Goal: Transaction & Acquisition: Book appointment/travel/reservation

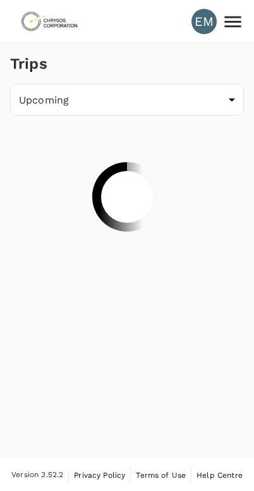
click at [191, 339] on div "Trips Upcoming /trips/upcoming ​" at bounding box center [127, 251] width 254 height 414
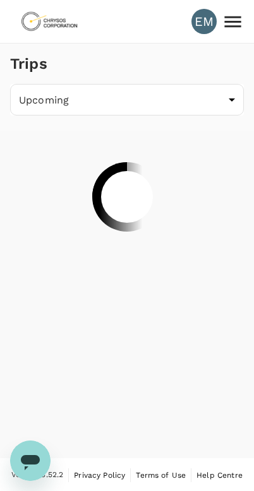
click at [217, 115] on body "EM Trips Upcoming /trips/upcoming ​ Version 3.52.2 Privacy Policy Terms of Use …" at bounding box center [127, 246] width 254 height 492
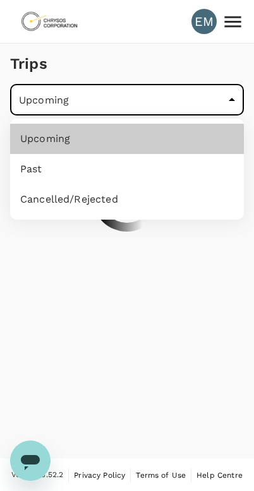
click at [165, 265] on div at bounding box center [127, 245] width 254 height 491
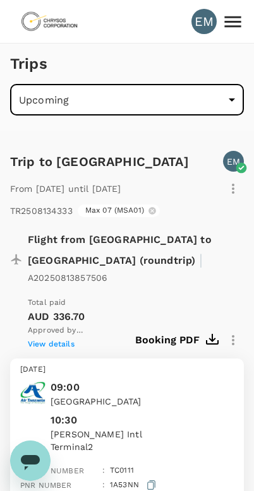
click at [172, 93] on body "EM Trips Upcoming /trips/upcoming ​ Trip to [GEOGRAPHIC_DATA] EM From [DATE] un…" at bounding box center [127, 446] width 254 height 892
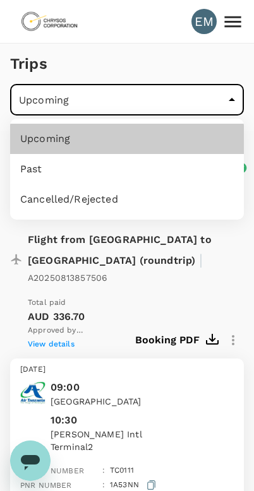
click at [153, 96] on div at bounding box center [127, 245] width 254 height 491
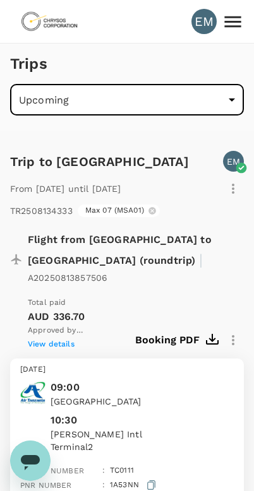
click at [231, 13] on icon at bounding box center [232, 22] width 22 height 22
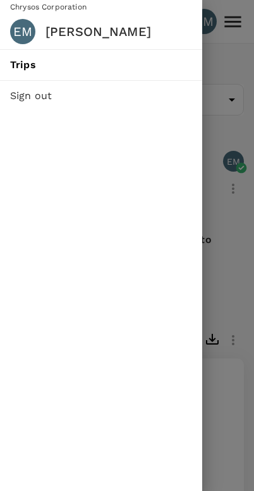
click at [209, 116] on div at bounding box center [127, 245] width 254 height 491
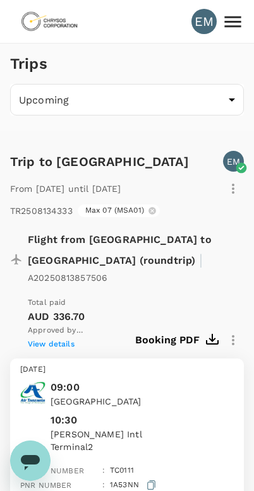
click at [240, 18] on icon at bounding box center [232, 22] width 22 height 22
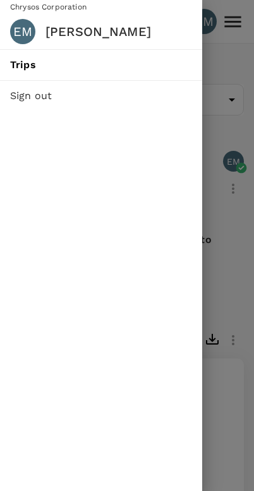
click at [245, 124] on div at bounding box center [127, 245] width 254 height 491
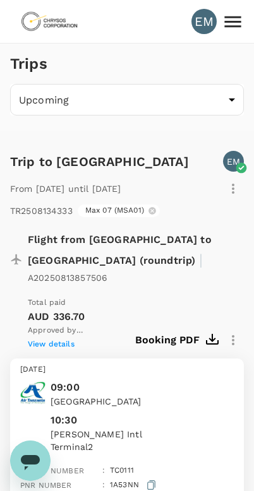
click at [146, 97] on body "EM Trips Upcoming /trips/upcoming ​ Trip to [GEOGRAPHIC_DATA] EM From [DATE] un…" at bounding box center [127, 446] width 254 height 892
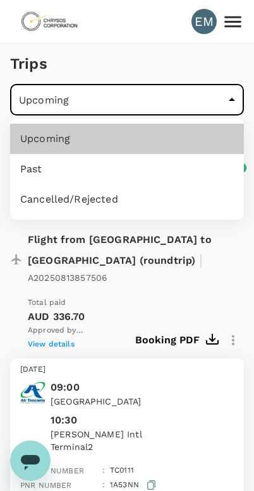
click at [173, 304] on div at bounding box center [127, 245] width 254 height 491
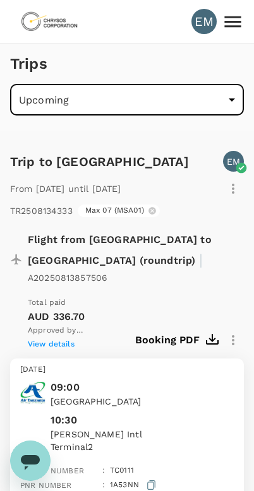
click at [242, 16] on icon at bounding box center [232, 22] width 22 height 22
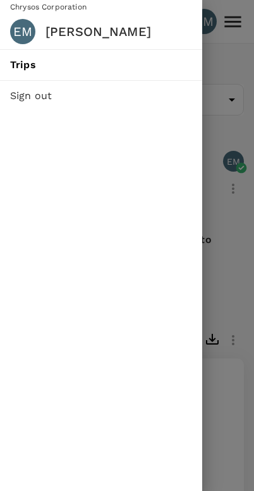
click at [248, 83] on div at bounding box center [127, 245] width 254 height 491
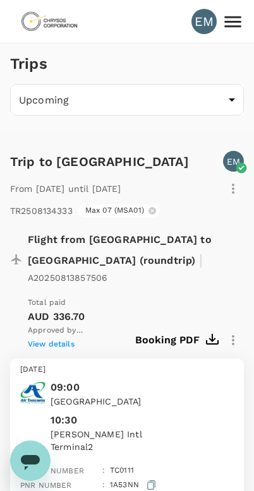
click at [230, 79] on div "Trips" at bounding box center [124, 60] width 238 height 45
click at [200, 24] on div "EM" at bounding box center [203, 21] width 25 height 25
click at [40, 43] on div "Trips" at bounding box center [26, 60] width 42 height 45
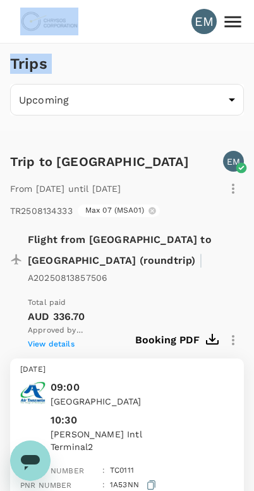
click at [69, 24] on img at bounding box center [49, 22] width 58 height 28
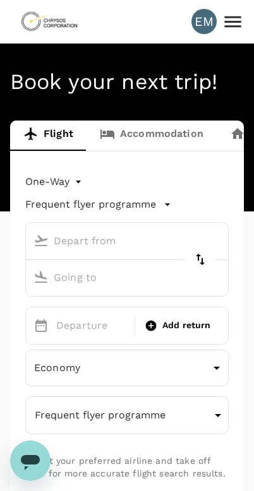
type input "roundtrip"
type input "[GEOGRAPHIC_DATA] (MWZ)"
type input "[PERSON_NAME] Intl (DAR)"
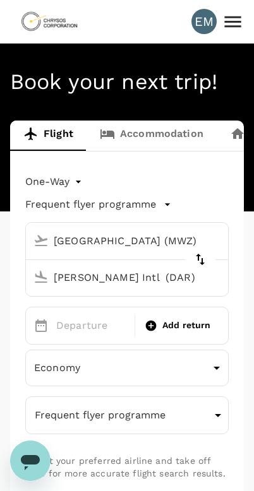
click at [131, 232] on input "[GEOGRAPHIC_DATA] (MWZ)" at bounding box center [114, 241] width 173 height 20
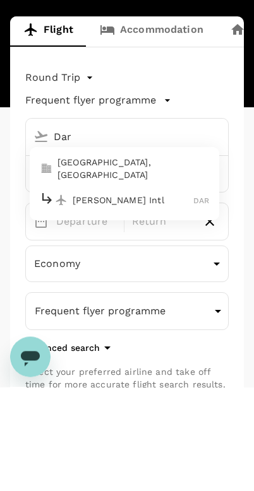
click at [151, 260] on p "[GEOGRAPHIC_DATA], [GEOGRAPHIC_DATA]" at bounding box center [132, 272] width 151 height 25
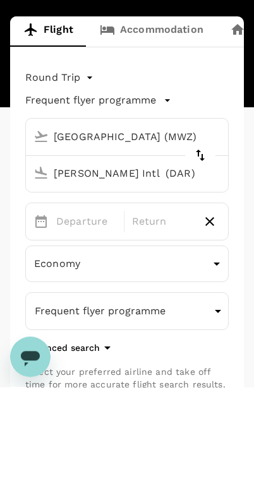
type input "[GEOGRAPHIC_DATA], [GEOGRAPHIC_DATA] (any)"
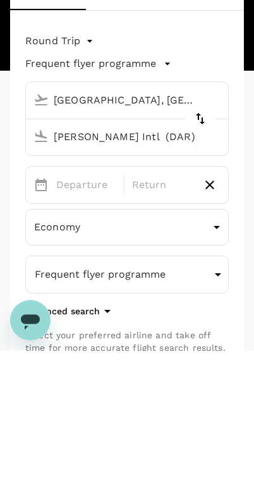
click at [148, 267] on input "[PERSON_NAME] Intl (DAR)" at bounding box center [114, 277] width 173 height 20
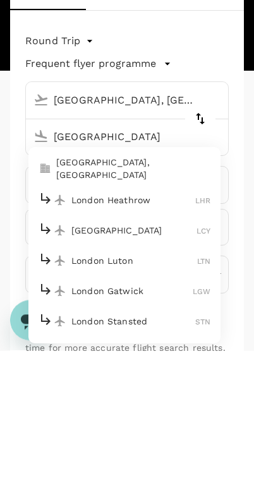
click at [156, 334] on p "London Heathrow" at bounding box center [133, 340] width 124 height 13
type input "London Heathrow (LHR)"
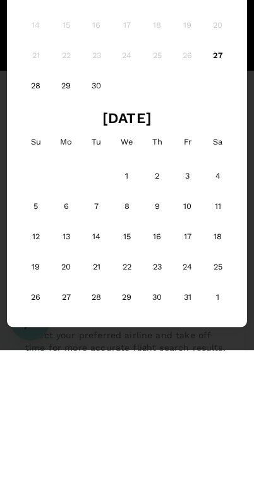
click at [97, 211] on div "30" at bounding box center [96, 226] width 30 height 30
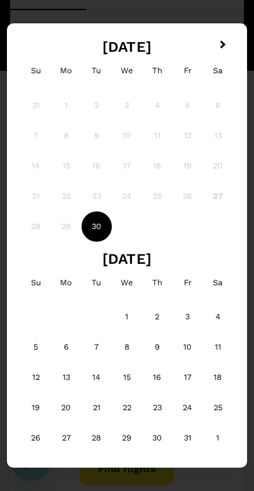
click at [228, 233] on div "28 29 30" at bounding box center [127, 226] width 212 height 30
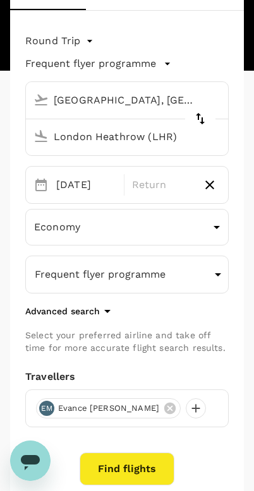
click at [217, 183] on button "button" at bounding box center [209, 184] width 21 height 21
type input "oneway"
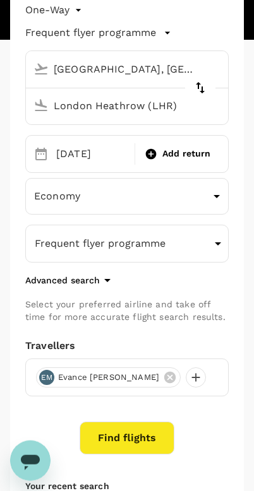
click at [131, 428] on button "Find flights" at bounding box center [126, 437] width 95 height 33
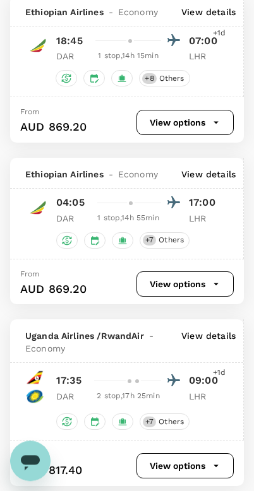
scroll to position [210, 0]
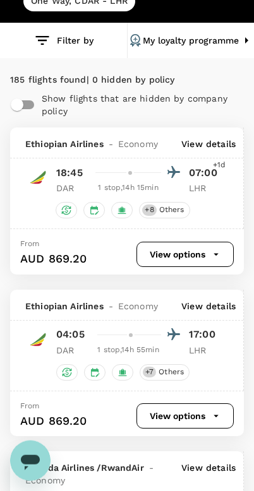
click at [217, 252] on icon "button" at bounding box center [215, 254] width 11 height 11
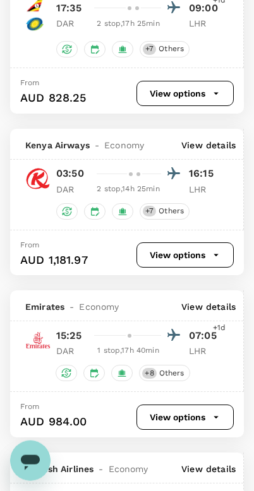
scroll to position [836, 0]
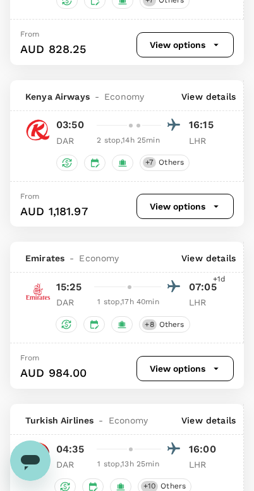
click at [143, 308] on div "1 stop , 17h 40min" at bounding box center [128, 302] width 66 height 13
click at [201, 343] on div "Emirates - Economy View details 15:25 07:05 +1d DAR 1 stop , 17h 40min LHR + 8 …" at bounding box center [126, 292] width 233 height 101
click at [177, 330] on span "Others" at bounding box center [171, 324] width 35 height 11
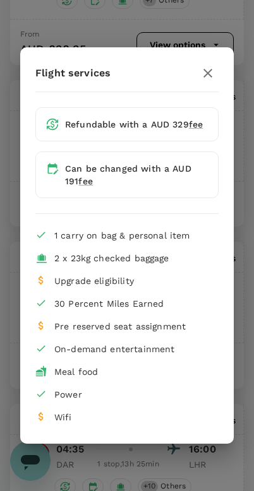
click at [240, 298] on div "Flight services Refundable with a AUD 329 fee Can be changed with a AUD 191 fee…" at bounding box center [127, 245] width 254 height 491
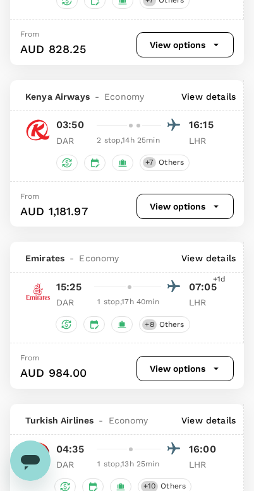
click at [157, 296] on div at bounding box center [135, 287] width 92 height 18
click at [146, 296] on div at bounding box center [135, 287] width 92 height 18
click at [185, 308] on div "DAR 1 stop , 17h 40min LHR" at bounding box center [138, 302] width 164 height 13
click at [210, 308] on p "LHR" at bounding box center [205, 302] width 32 height 13
click at [207, 308] on div "DAR 1 stop , 17h 40min LHR" at bounding box center [138, 302] width 164 height 13
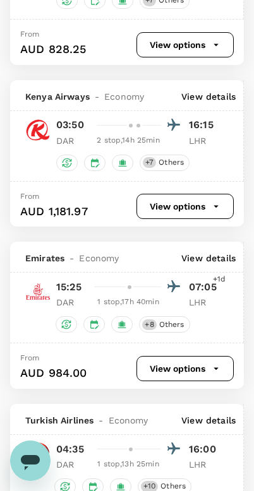
click at [59, 308] on p "DAR" at bounding box center [72, 302] width 32 height 13
click at [165, 296] on div at bounding box center [171, 287] width 20 height 18
click at [205, 308] on div "DAR 1 stop , 17h 40min LHR" at bounding box center [138, 302] width 164 height 13
click at [154, 296] on div at bounding box center [135, 287] width 92 height 18
click at [180, 381] on button "View options" at bounding box center [184, 368] width 97 height 25
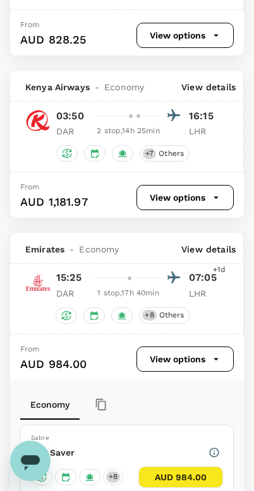
scroll to position [628, 0]
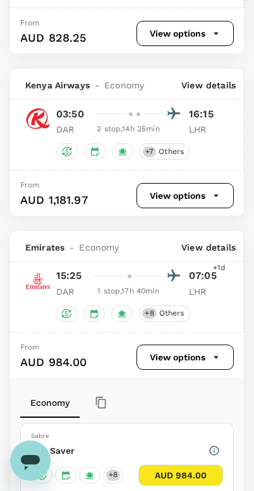
click at [157, 285] on div at bounding box center [135, 276] width 92 height 18
click at [141, 298] on div "1 stop , 17h 40min" at bounding box center [128, 291] width 66 height 13
click at [56, 254] on span "Emirates" at bounding box center [44, 247] width 39 height 13
click at [211, 254] on p "View details" at bounding box center [208, 247] width 54 height 13
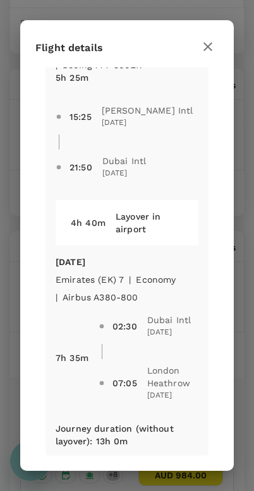
scroll to position [76, 0]
click at [119, 360] on span "07:05 [GEOGRAPHIC_DATA] [DATE]" at bounding box center [148, 384] width 100 height 48
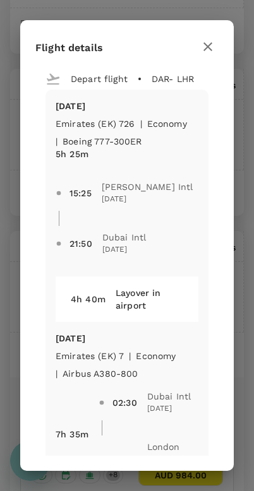
scroll to position [0, 0]
click at [163, 276] on div "Layover in airport" at bounding box center [144, 293] width 78 height 35
click at [170, 180] on span "[PERSON_NAME] Intl" at bounding box center [147, 186] width 91 height 13
click at [141, 78] on div "DAR - LHR" at bounding box center [167, 73] width 52 height 23
click at [101, 85] on p "Depart flight" at bounding box center [99, 79] width 57 height 13
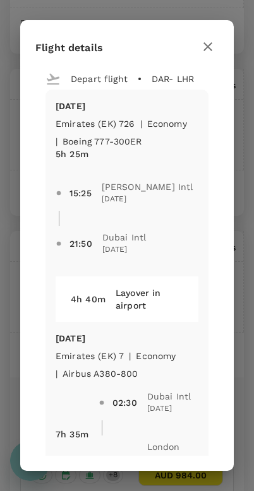
click at [129, 91] on div "[DATE] Emirates (EK) 726 | economy | Boeing 777-300ER 5h 25m 15:25 [PERSON_NAME…" at bounding box center [126, 312] width 163 height 444
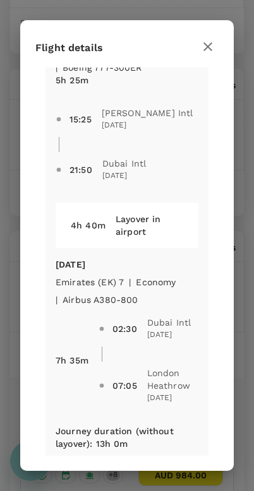
scroll to position [69, 0]
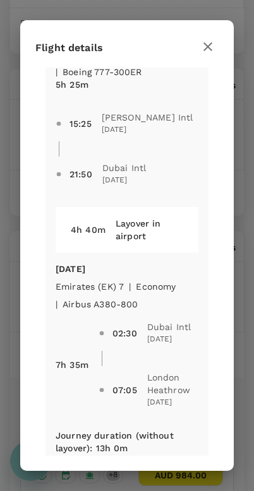
click at [152, 218] on div "Layover in airport" at bounding box center [144, 224] width 78 height 35
click at [117, 280] on p "Emirates (EK) 7" at bounding box center [90, 286] width 68 height 13
click at [96, 262] on p "[DATE]" at bounding box center [127, 268] width 143 height 13
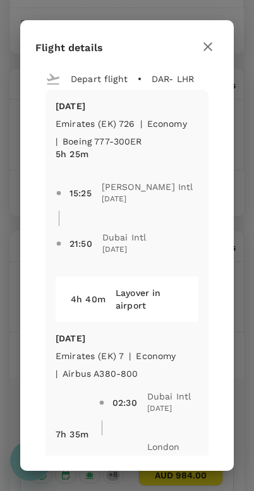
scroll to position [0, 0]
click at [162, 286] on div "Layover in airport" at bounding box center [144, 293] width 78 height 35
click at [179, 297] on div "Layover in airport" at bounding box center [144, 293] width 78 height 35
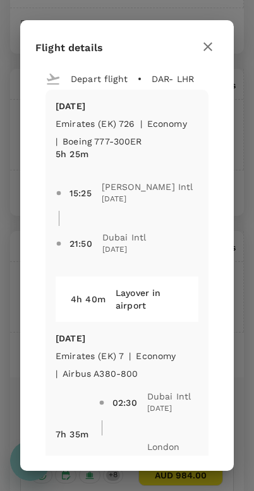
click at [175, 285] on div "Layover in airport" at bounding box center [144, 293] width 78 height 35
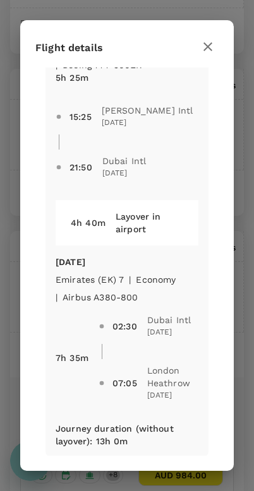
scroll to position [76, 0]
click at [216, 50] on button "button" at bounding box center [207, 46] width 21 height 21
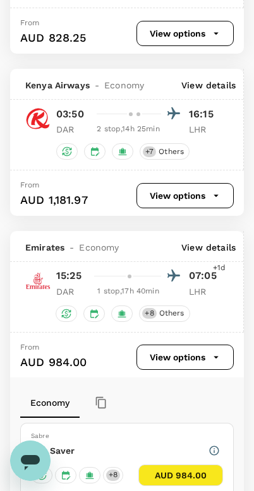
click at [202, 122] on p "16:15" at bounding box center [205, 114] width 32 height 15
click at [222, 136] on div "03:50 16:15 DAR 2 stop , 14h 25min LHR" at bounding box center [126, 120] width 233 height 31
click at [199, 208] on button "View options" at bounding box center [184, 195] width 97 height 25
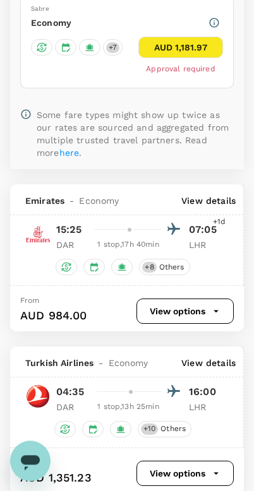
scroll to position [897, 0]
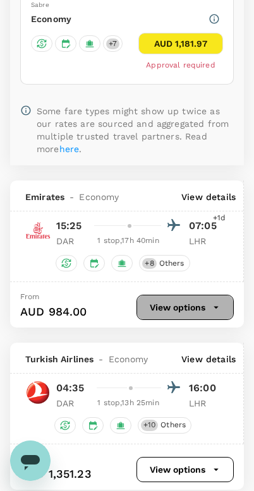
click at [192, 320] on button "View options" at bounding box center [184, 307] width 97 height 25
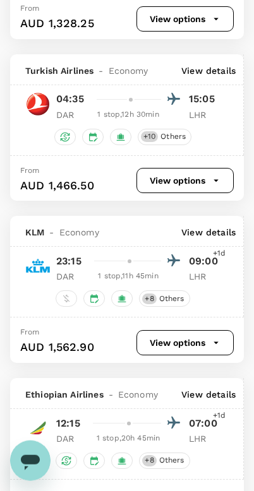
scroll to position [1638, 0]
